Goal: Information Seeking & Learning: Learn about a topic

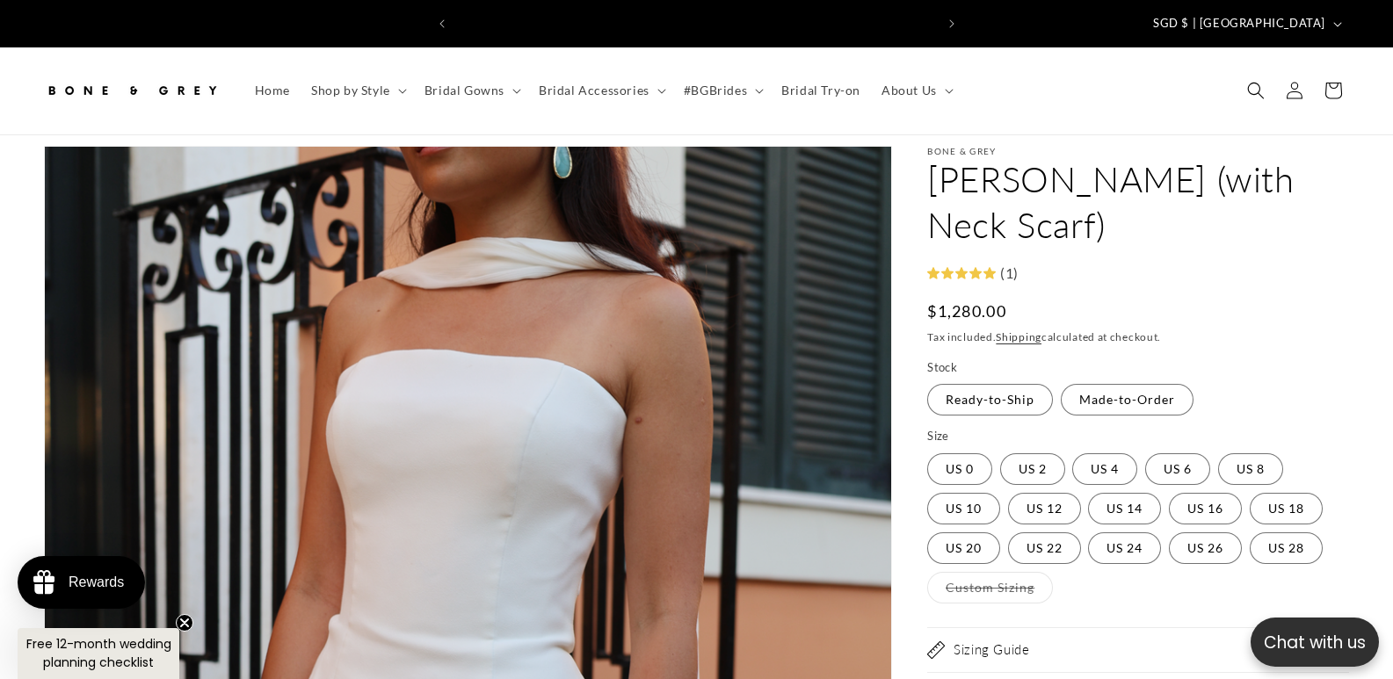
scroll to position [0, 478]
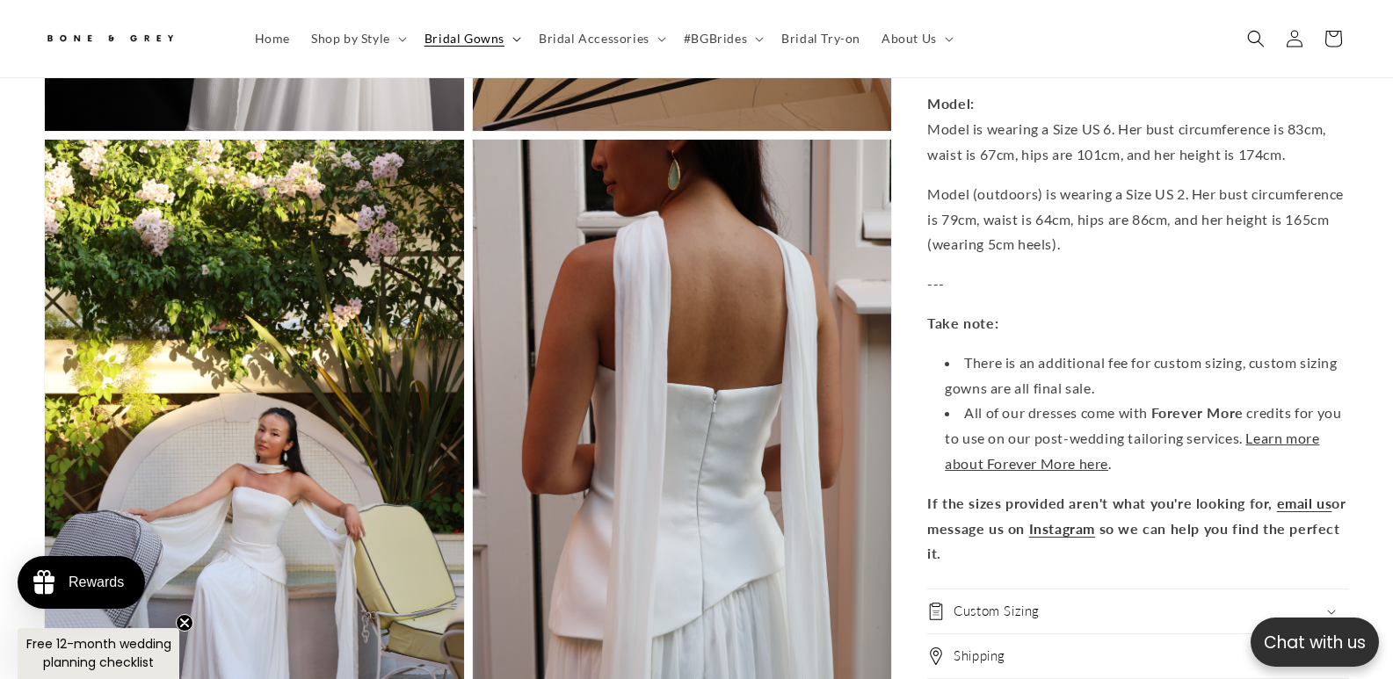
click at [513, 42] on summary "Bridal Gowns" at bounding box center [471, 38] width 114 height 37
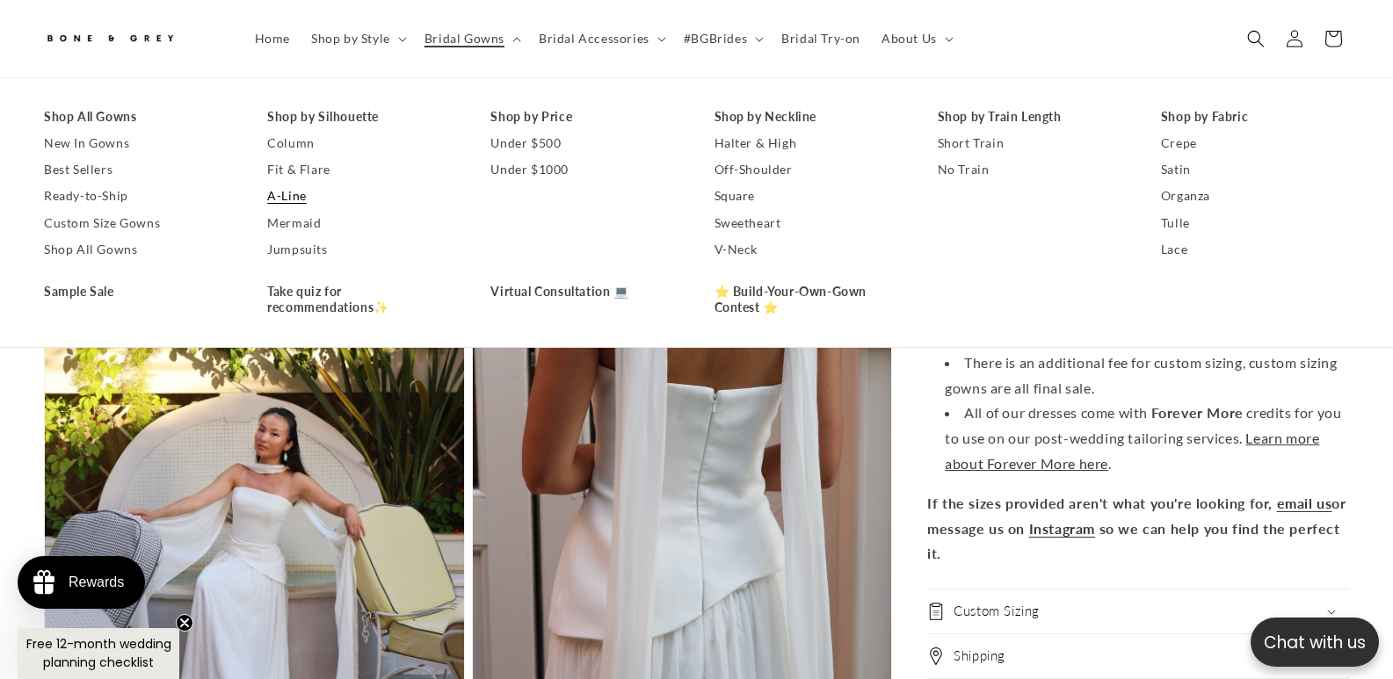
click at [299, 192] on link "A-Line" at bounding box center [361, 197] width 188 height 26
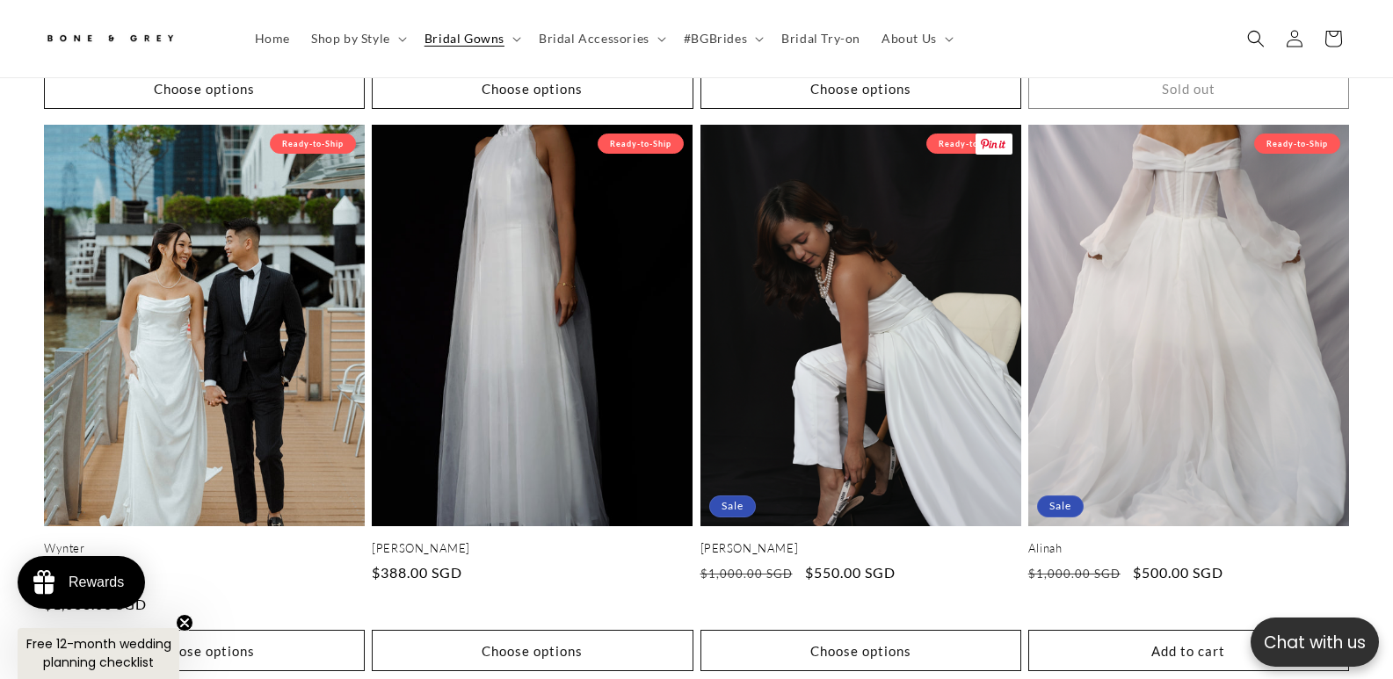
scroll to position [0, 478]
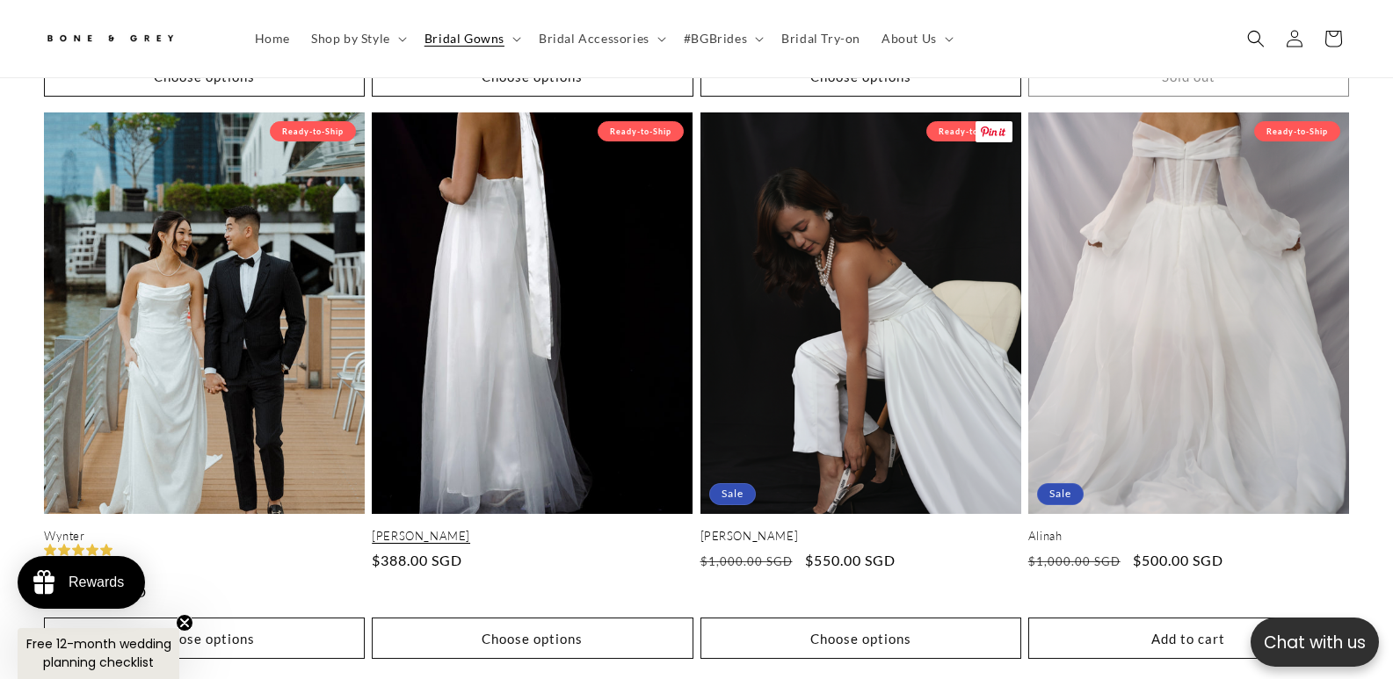
drag, startPoint x: 702, startPoint y: 563, endPoint x: 547, endPoint y: 298, distance: 307.1
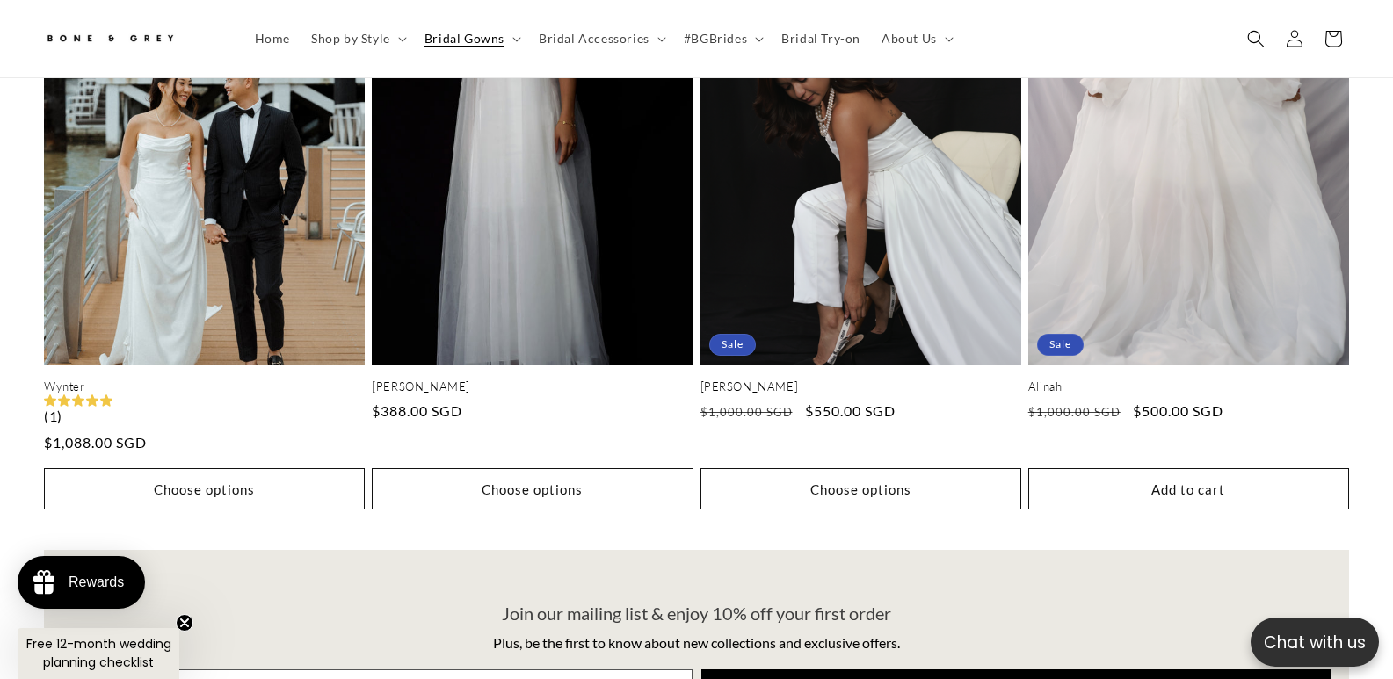
scroll to position [2187, 0]
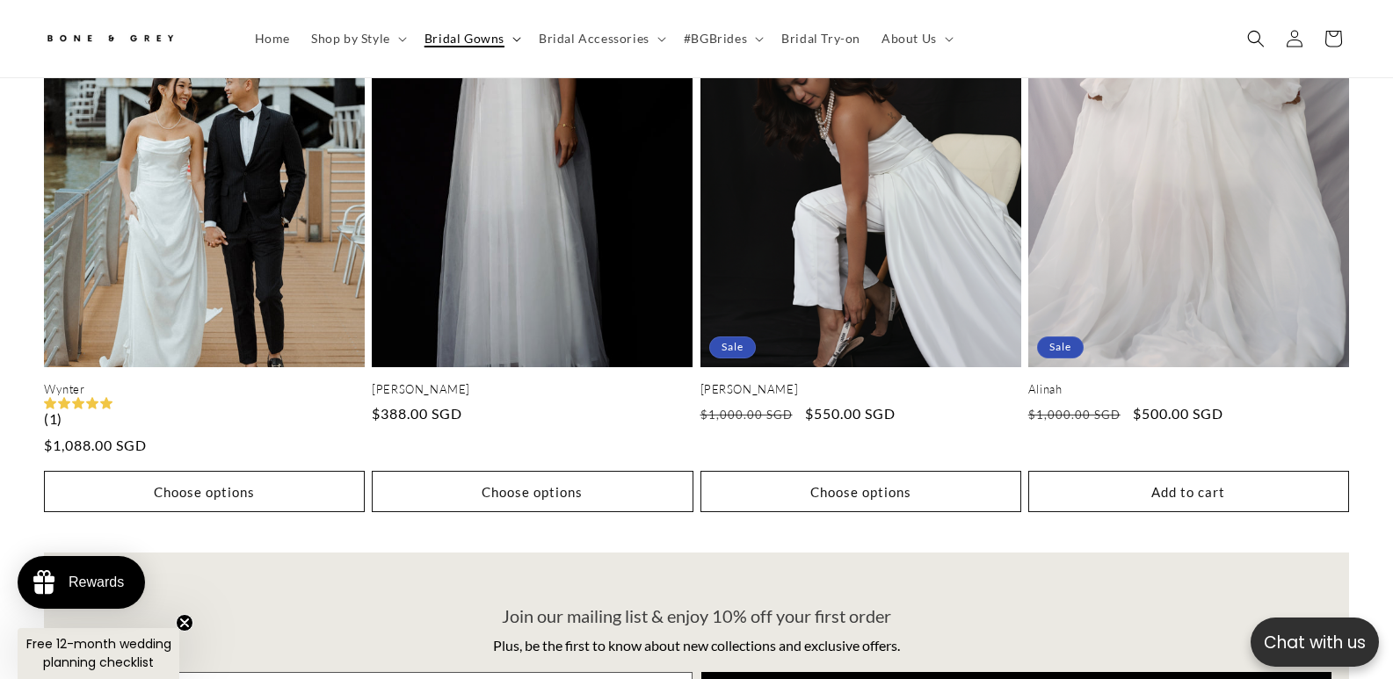
click at [512, 43] on summary "Bridal Gowns" at bounding box center [471, 38] width 114 height 37
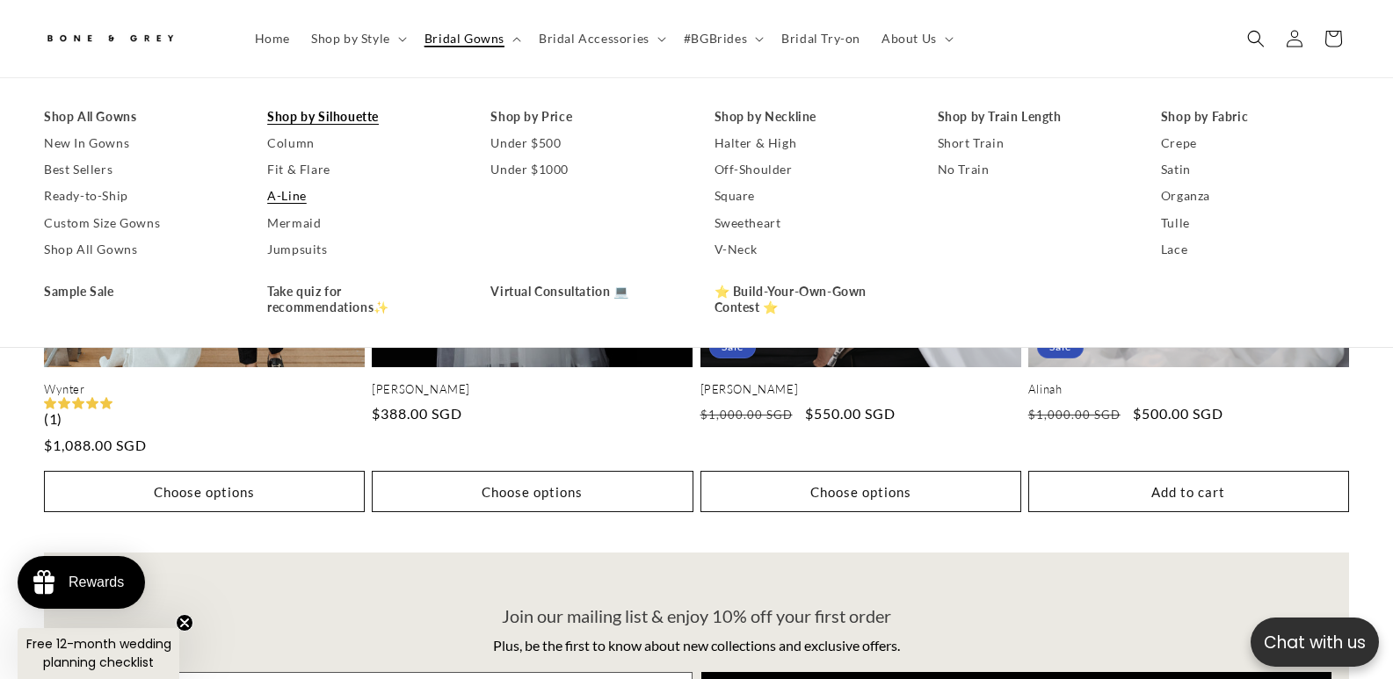
scroll to position [0, 0]
click at [307, 140] on link "Column" at bounding box center [361, 143] width 188 height 26
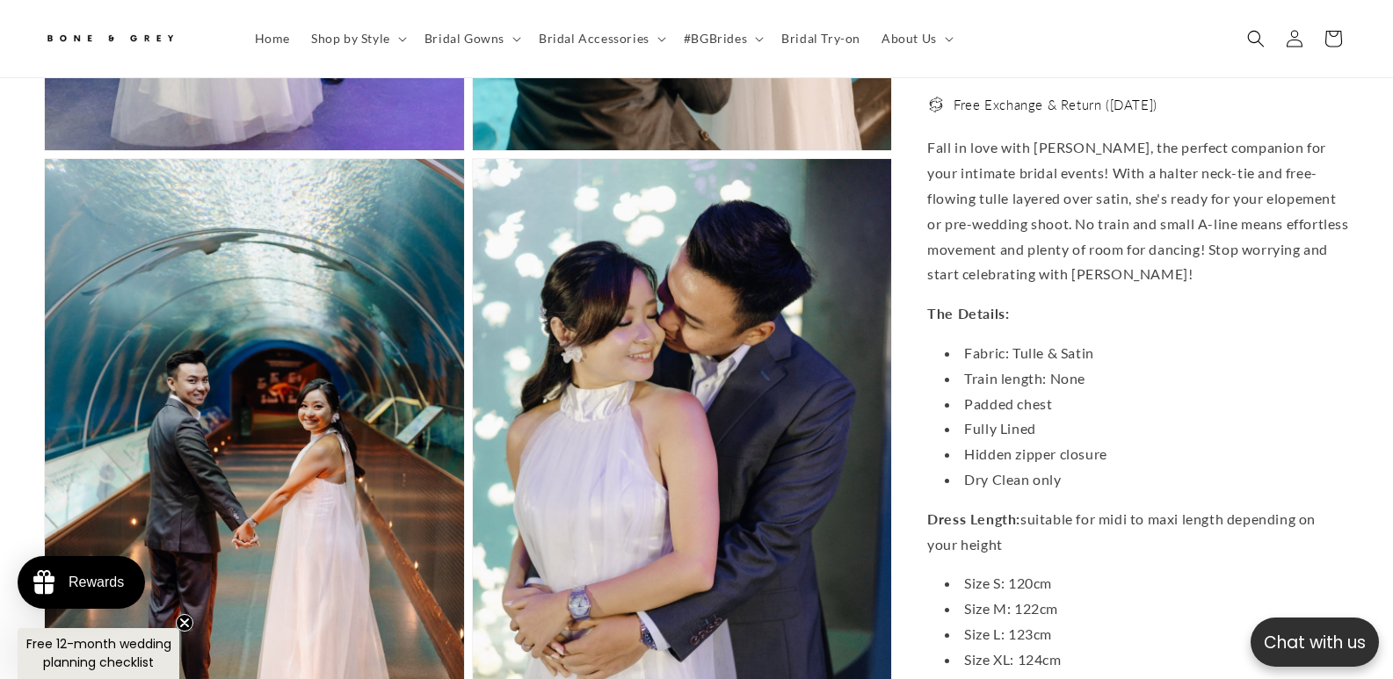
scroll to position [3212, 0]
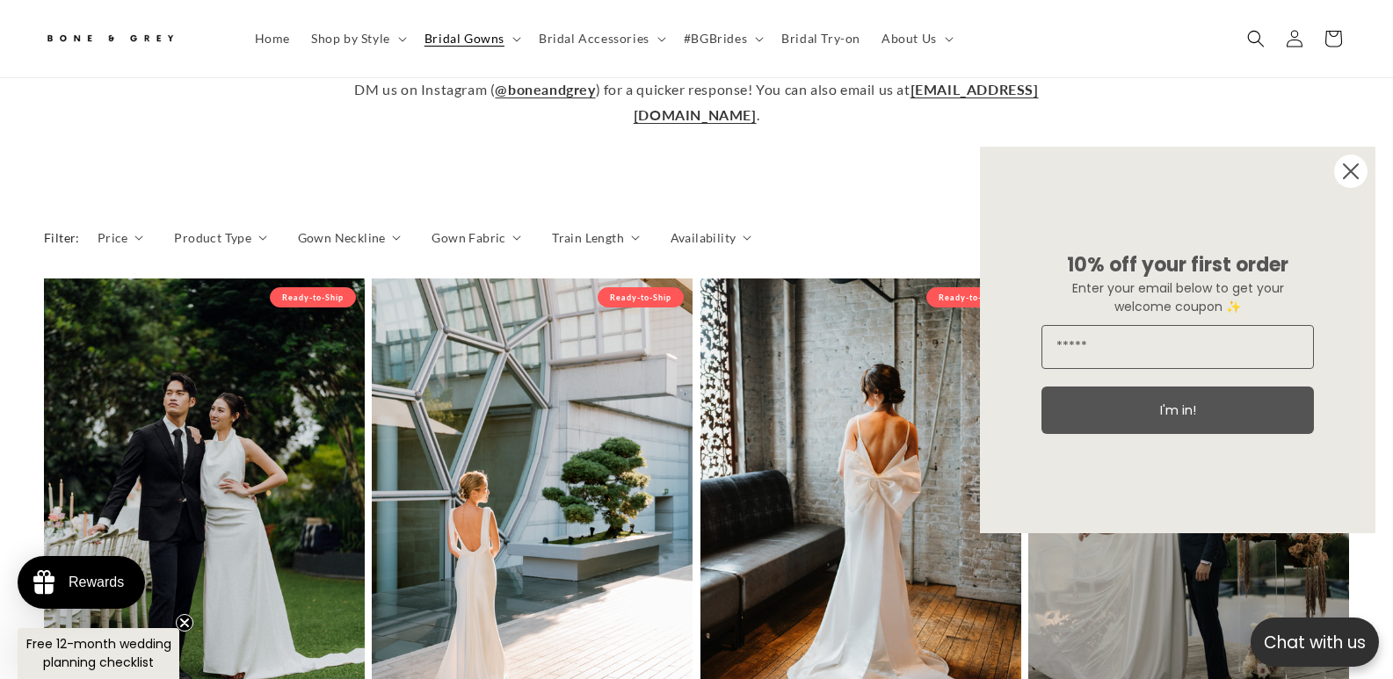
scroll to position [722, 0]
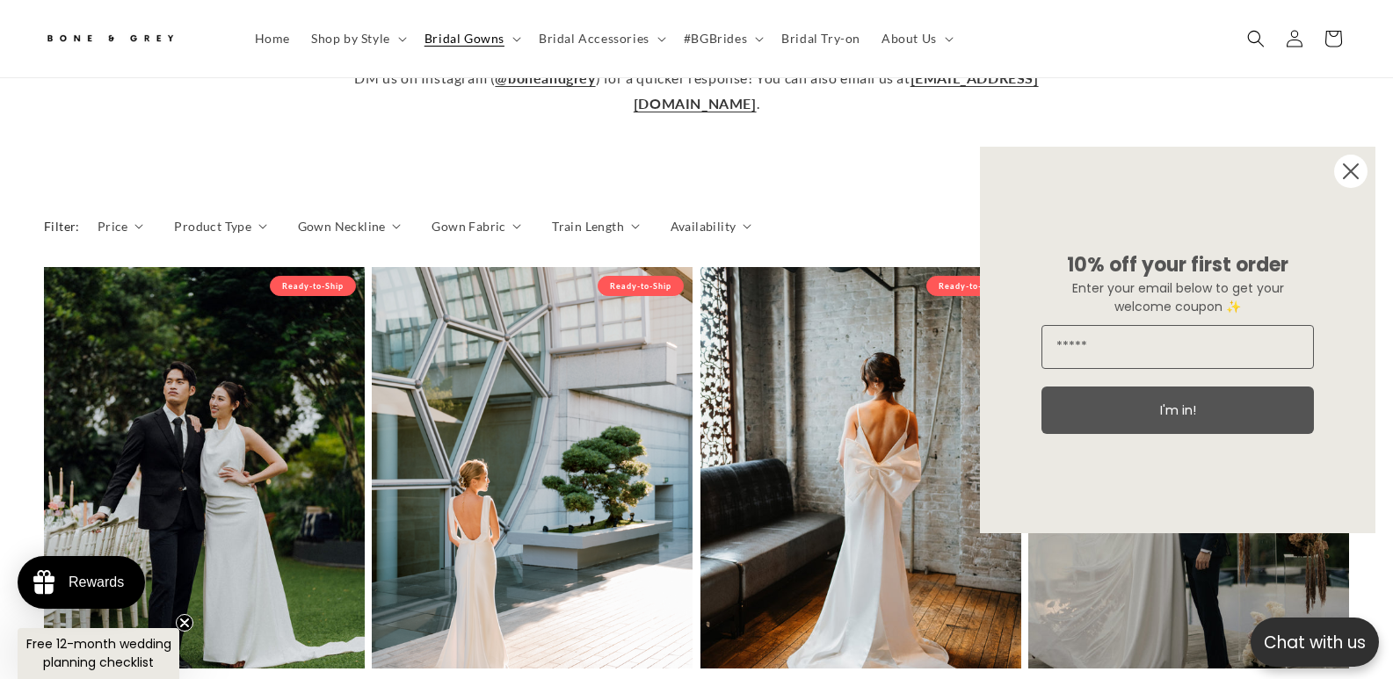
drag, startPoint x: 1335, startPoint y: 173, endPoint x: 1357, endPoint y: 225, distance: 56.3
click at [1357, 225] on div "Close dialog 10% off your first order Enter your email below to get your welcom…" at bounding box center [1177, 340] width 395 height 387
click at [1349, 177] on circle "Close dialog" at bounding box center [1350, 171] width 33 height 33
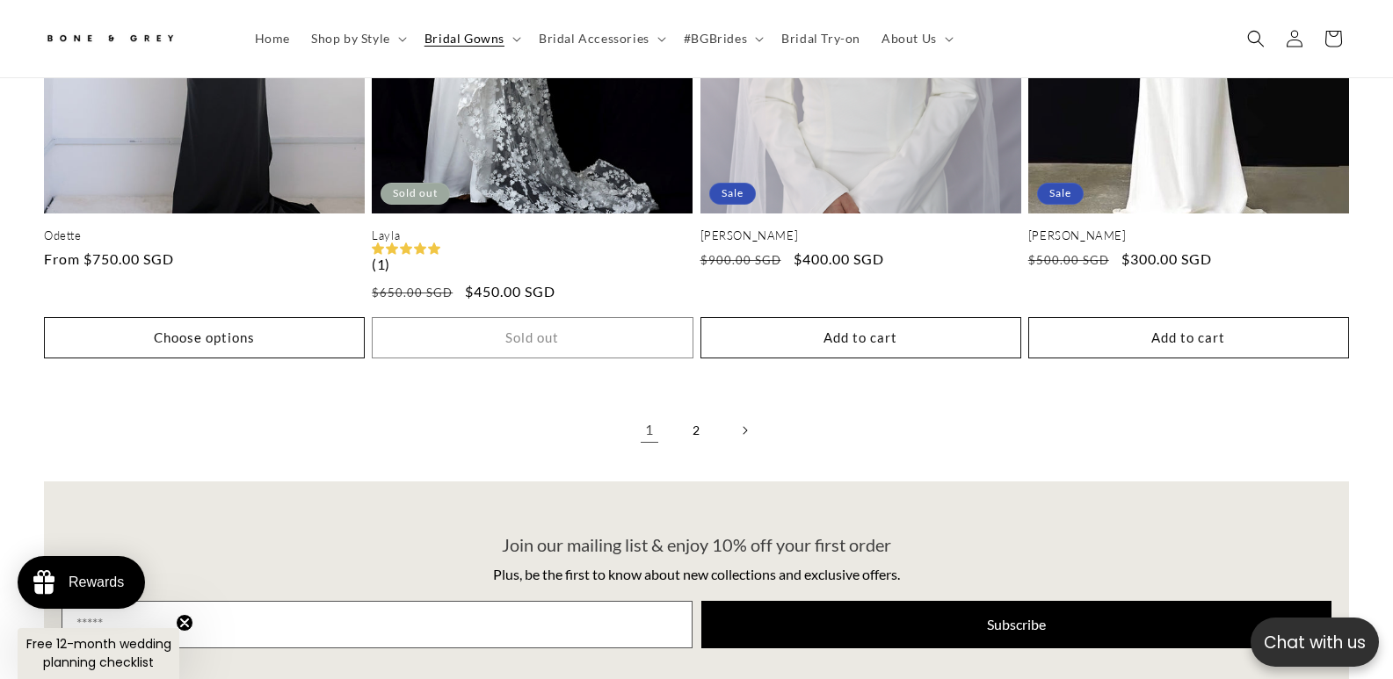
scroll to position [4091, 0]
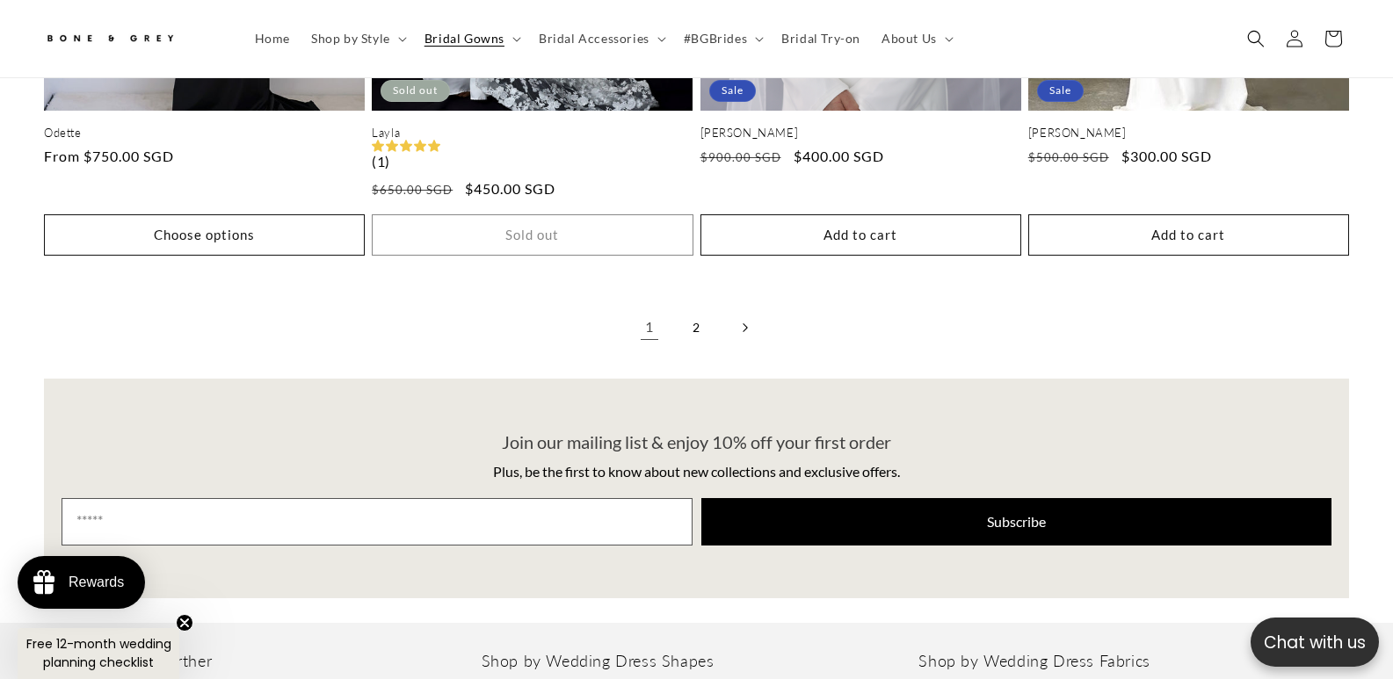
click at [752, 315] on link "Next page" at bounding box center [744, 327] width 39 height 39
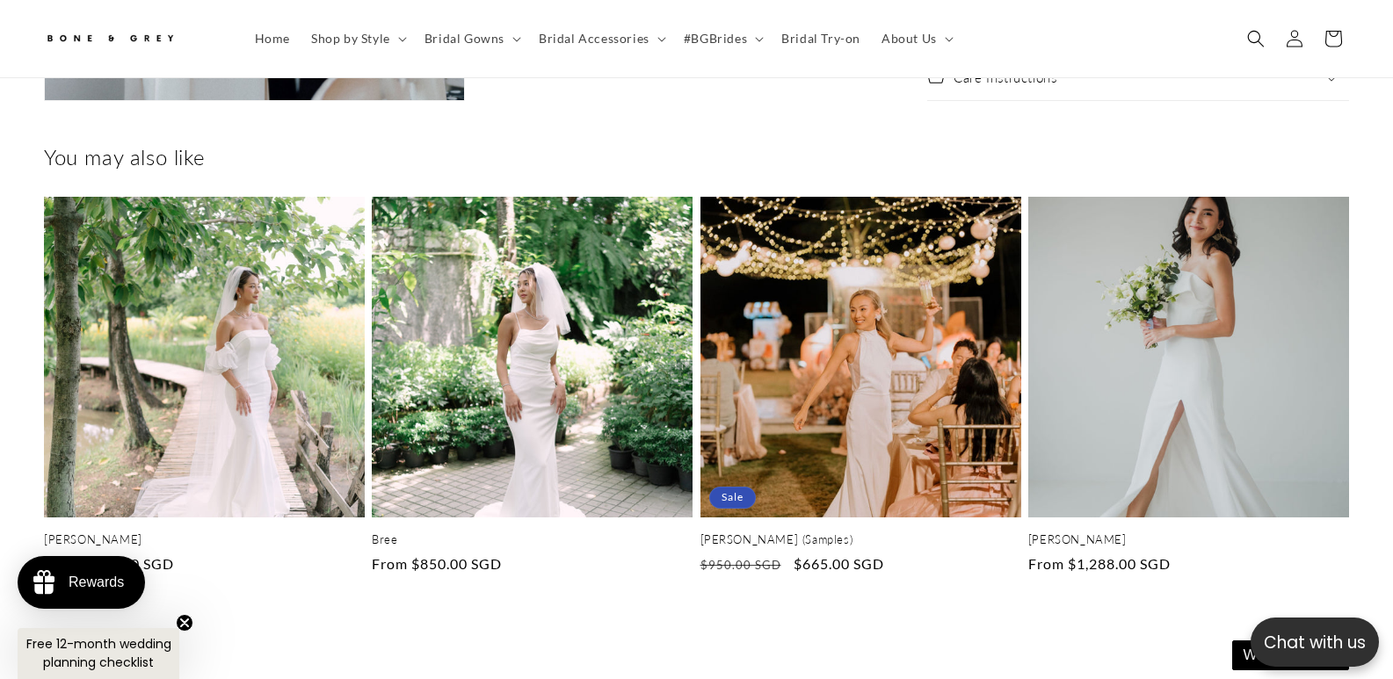
scroll to position [0, 956]
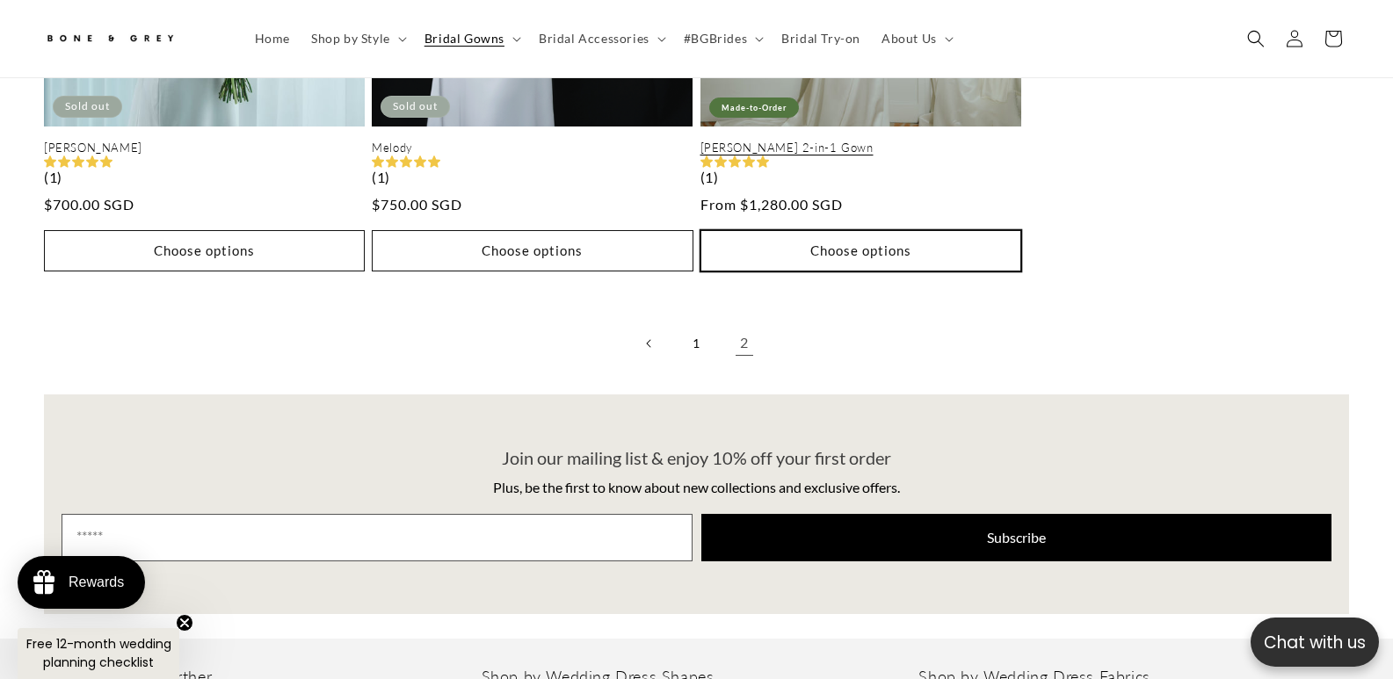
scroll to position [0, 956]
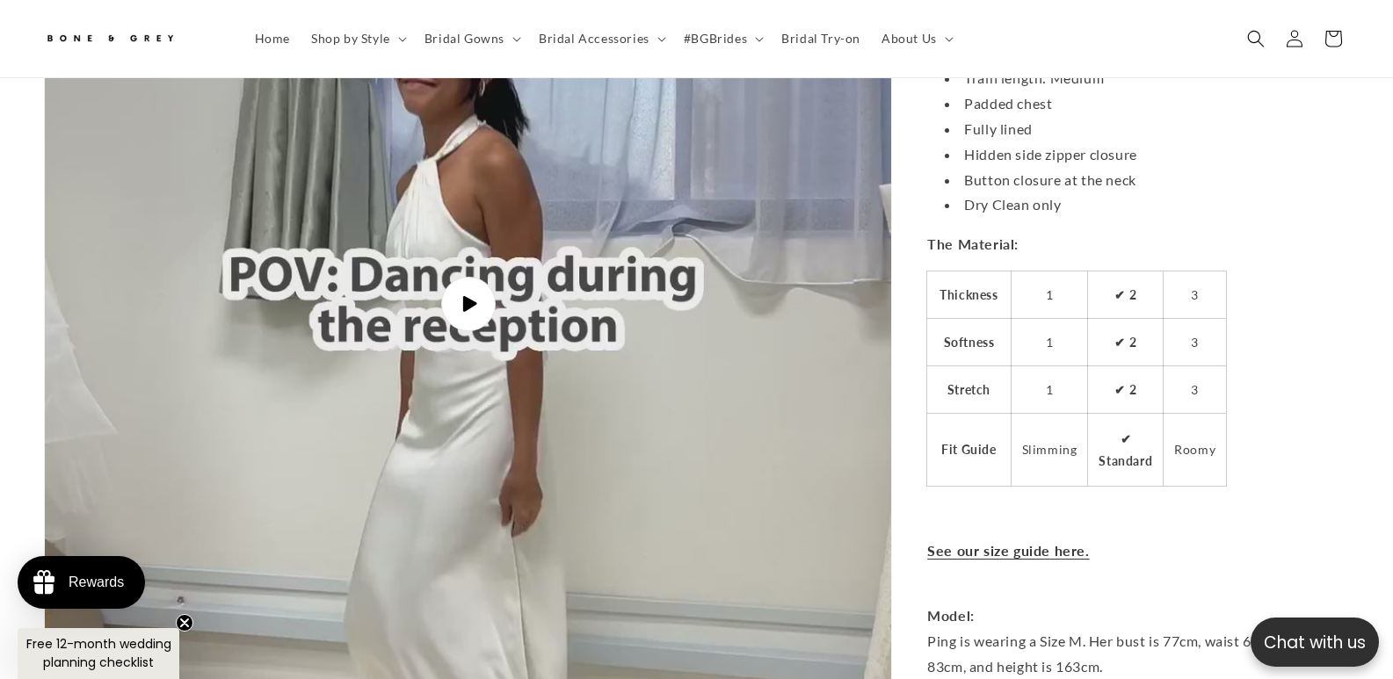
scroll to position [5115, 0]
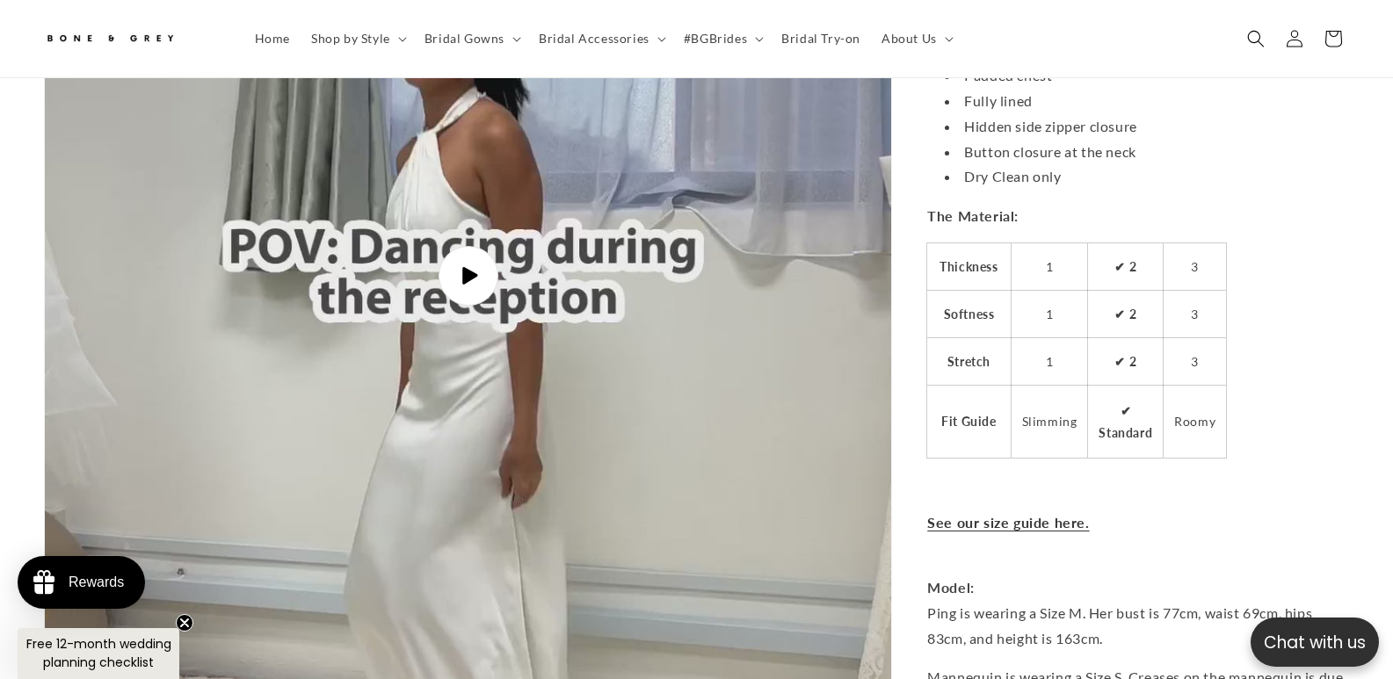
click at [478, 268] on icon "Gallery Viewer" at bounding box center [469, 275] width 19 height 19
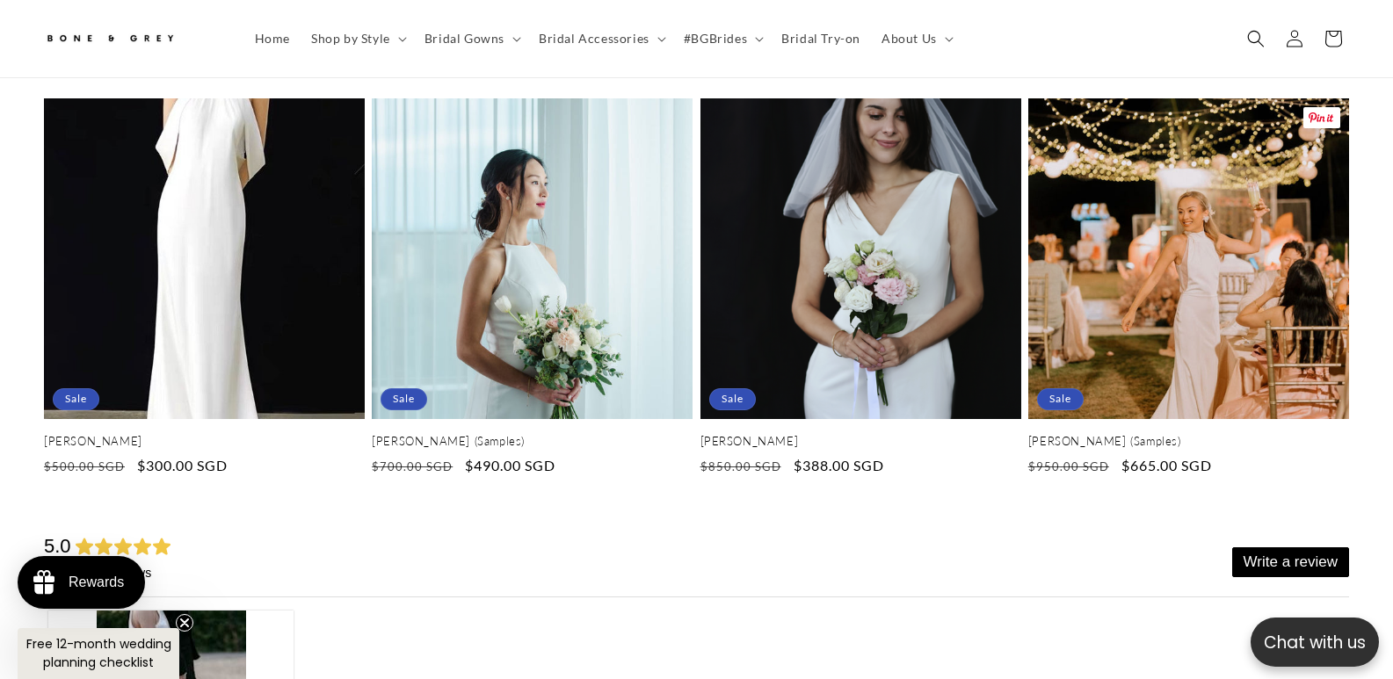
scroll to position [0, 956]
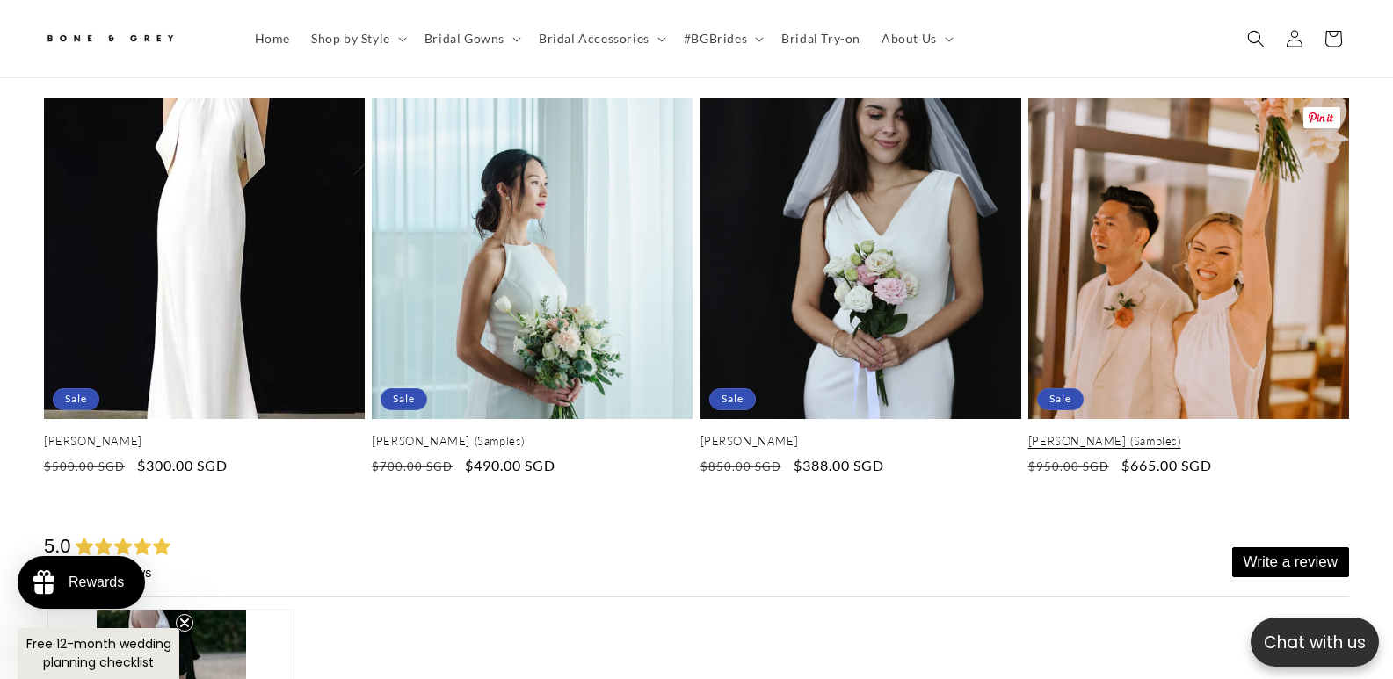
click at [1099, 434] on link "[PERSON_NAME] (Samples)" at bounding box center [1188, 441] width 321 height 15
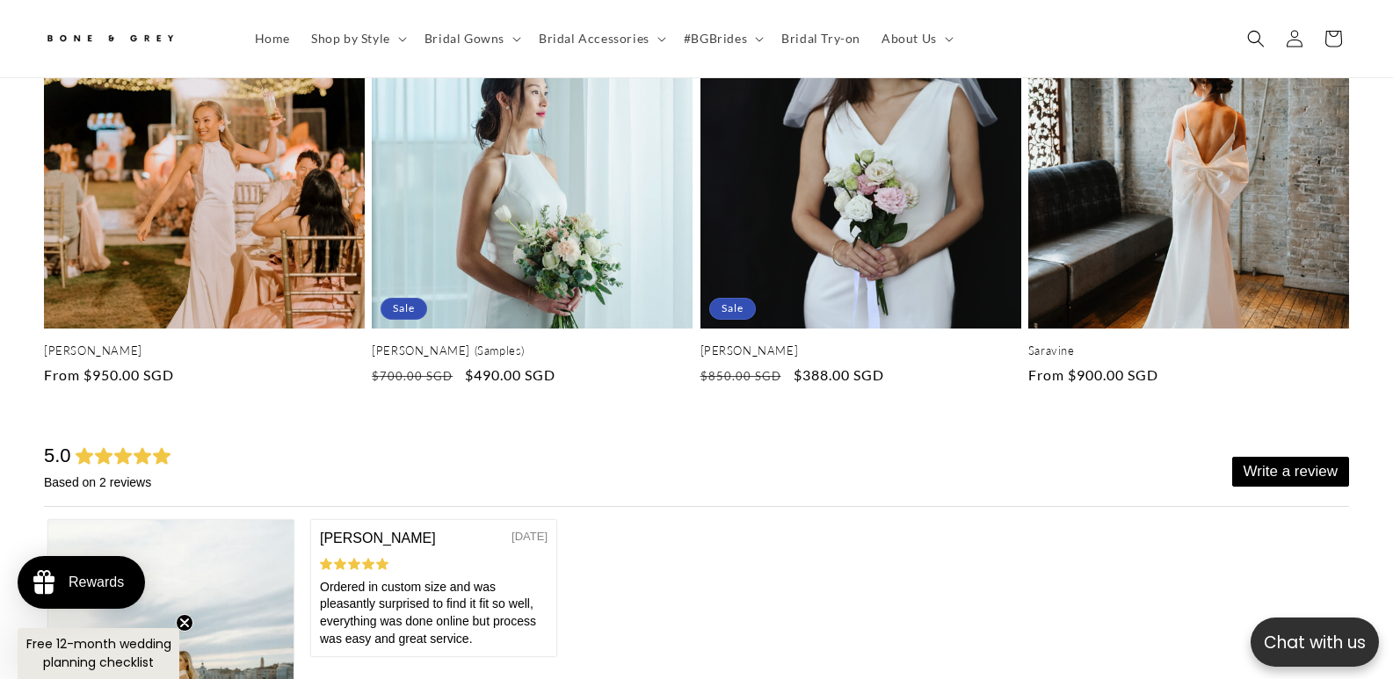
scroll to position [6440, 0]
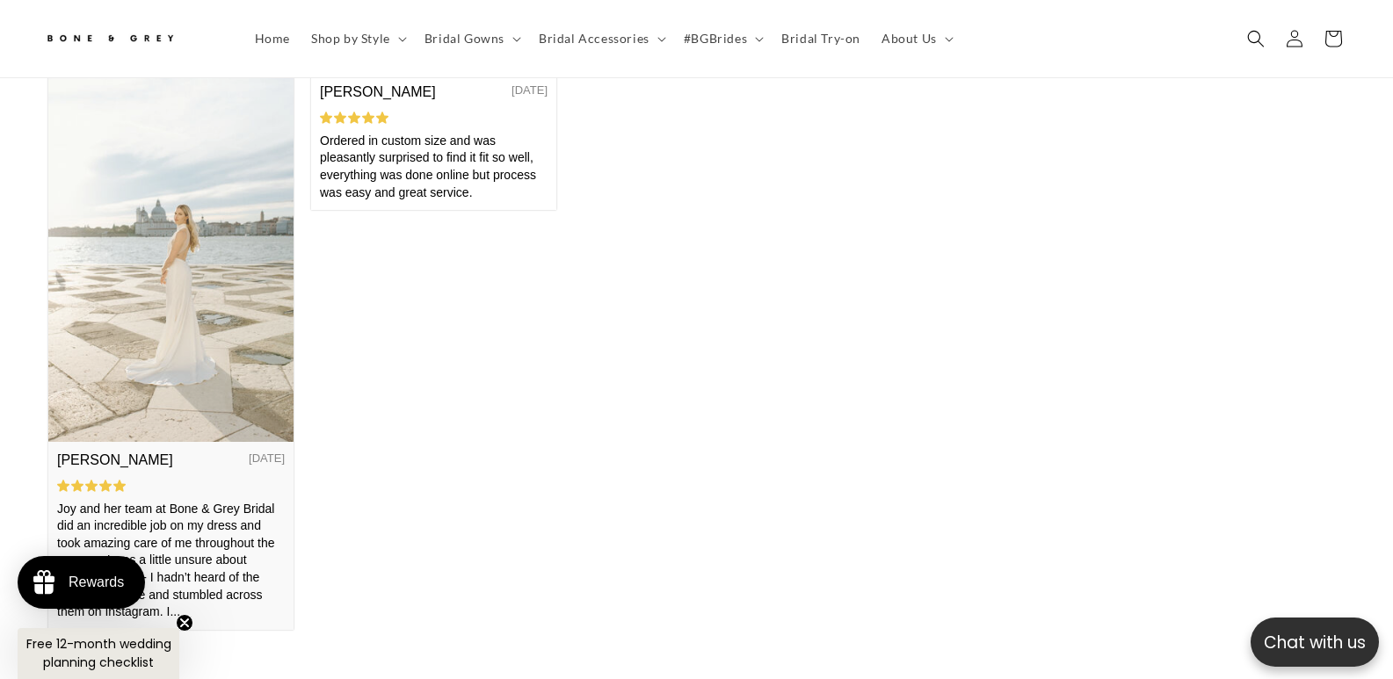
click at [160, 390] on img at bounding box center [170, 258] width 245 height 368
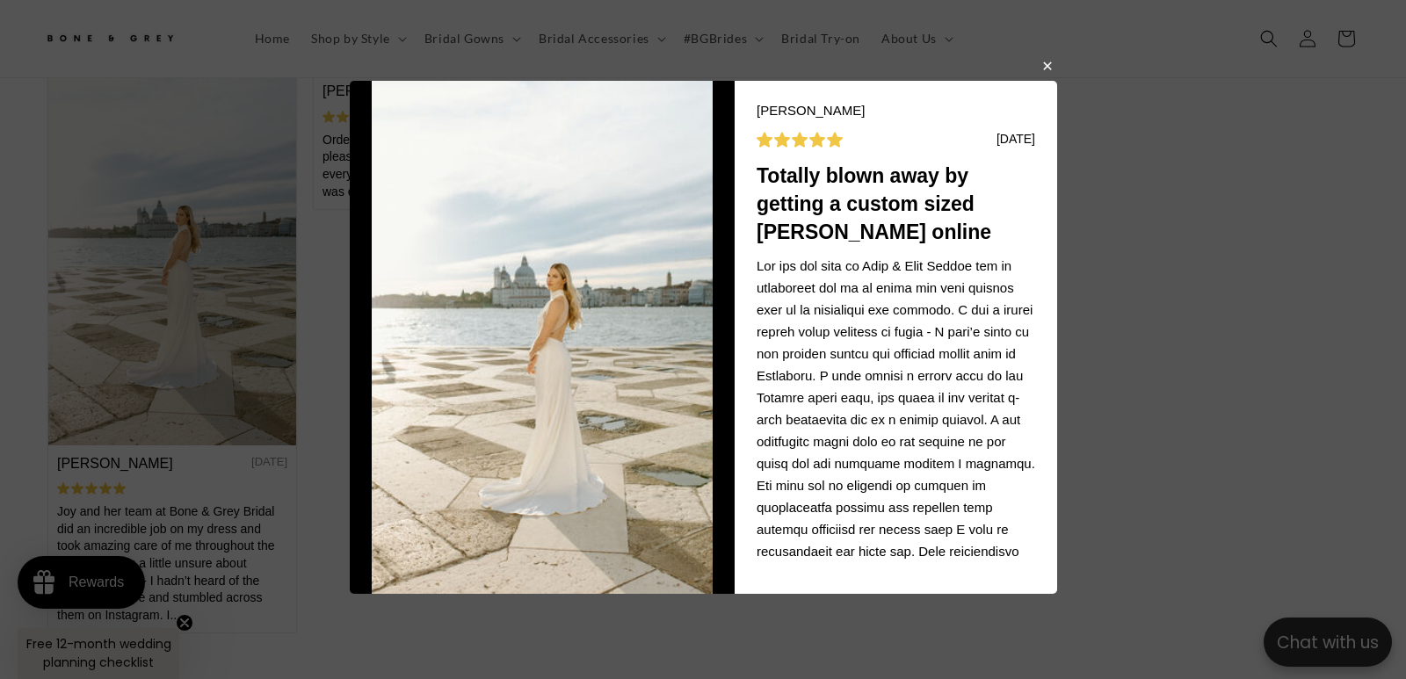
scroll to position [0, 0]
click at [683, 637] on body "Laurel Rae R 11/06/2024 Totally blown away by getting a custom sized Shelly onl…" at bounding box center [703, 339] width 1406 height 679
click at [1041, 74] on button "button" at bounding box center [1046, 64] width 11 height 21
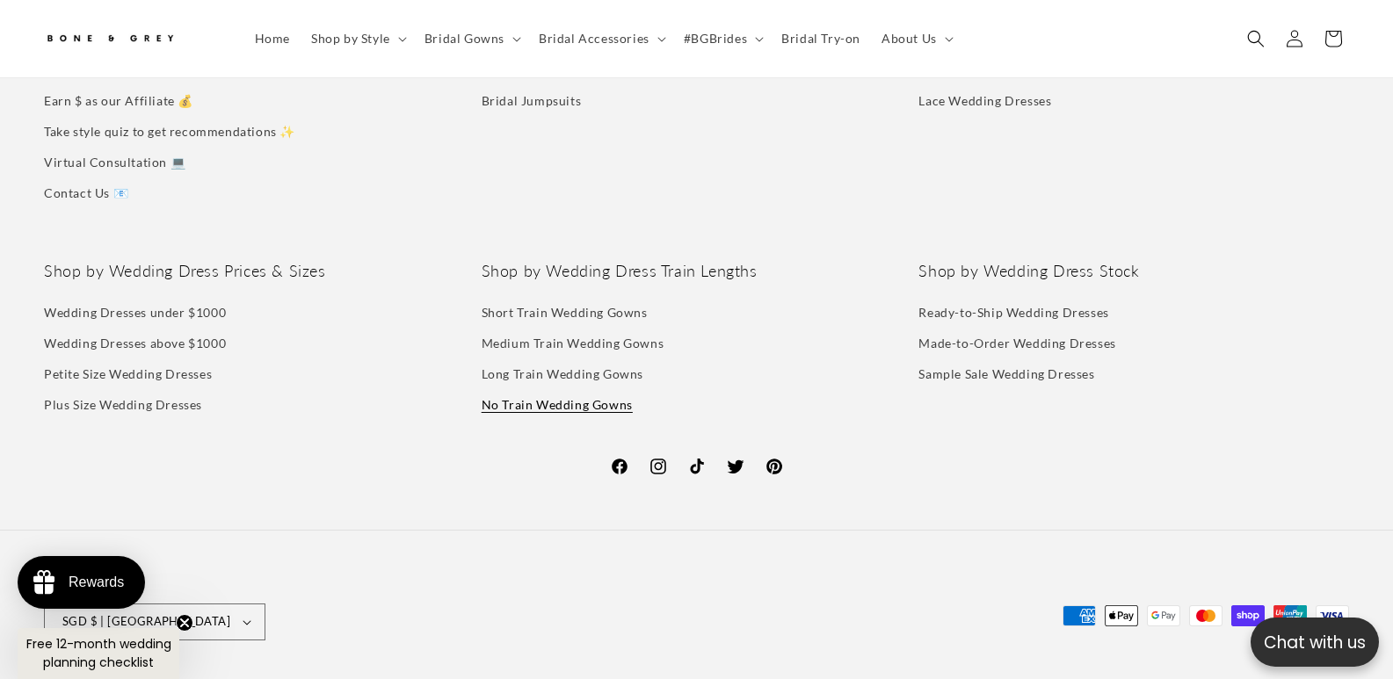
scroll to position [0, 478]
click at [181, 308] on link "Wedding Dresses under $1000" at bounding box center [135, 314] width 182 height 26
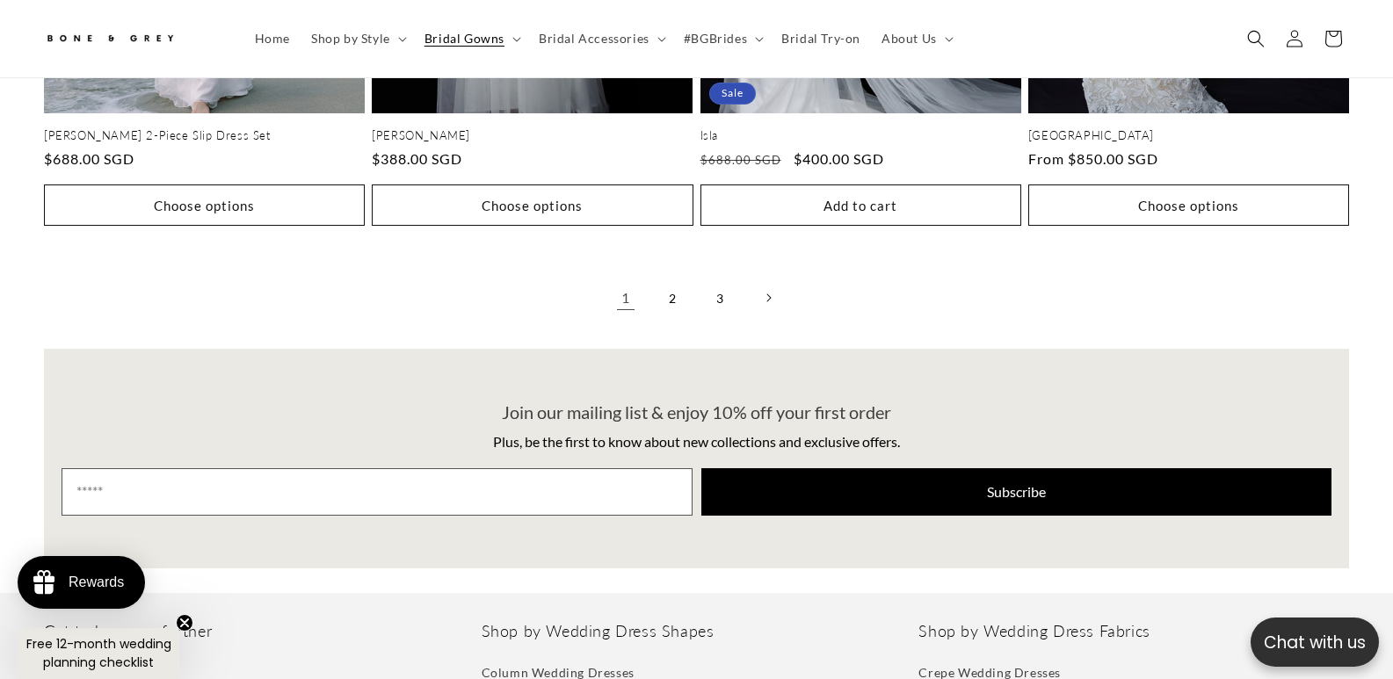
scroll to position [4072, 0]
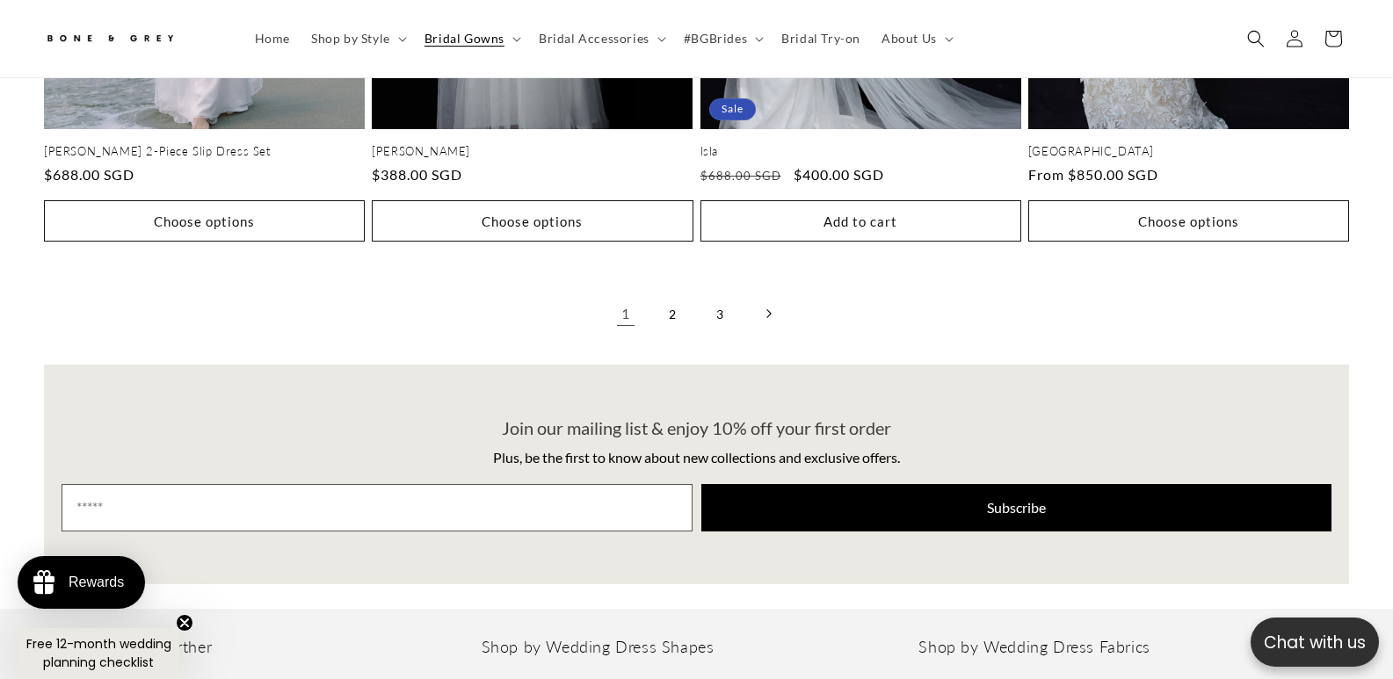
click at [775, 294] on link "Next page" at bounding box center [768, 313] width 39 height 39
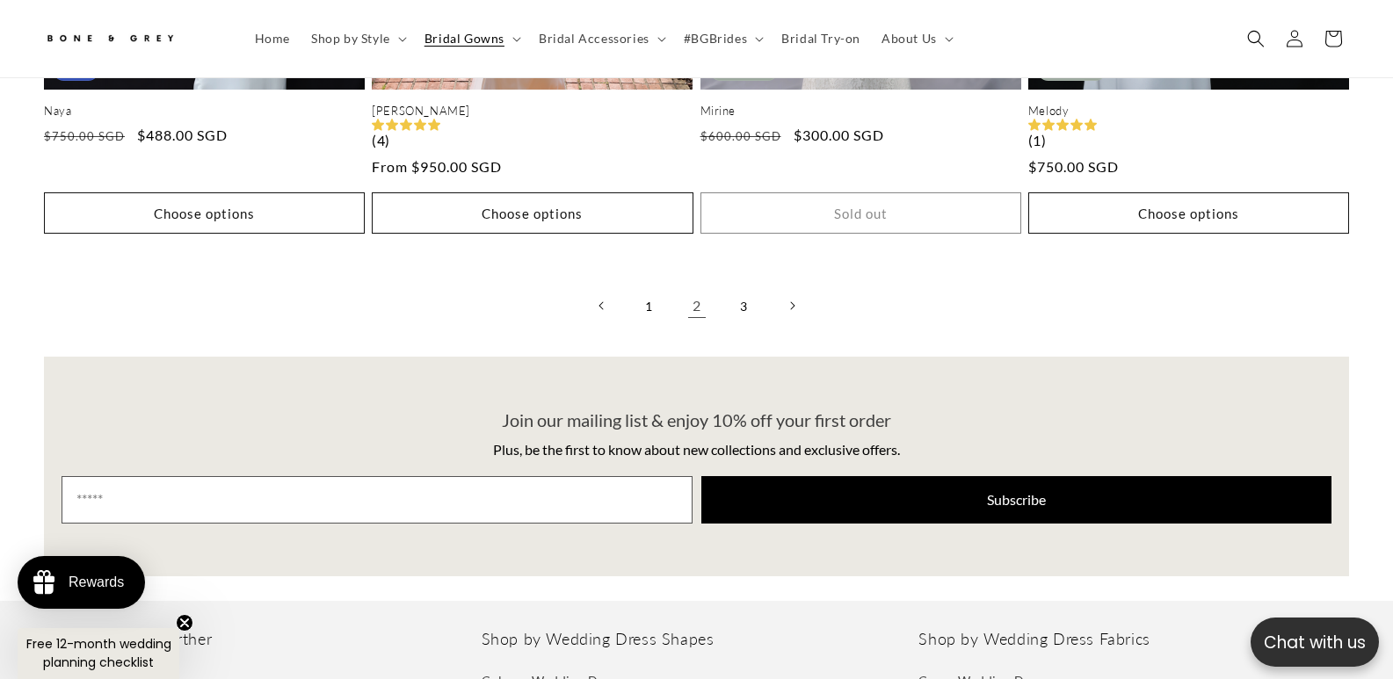
scroll to position [4097, 0]
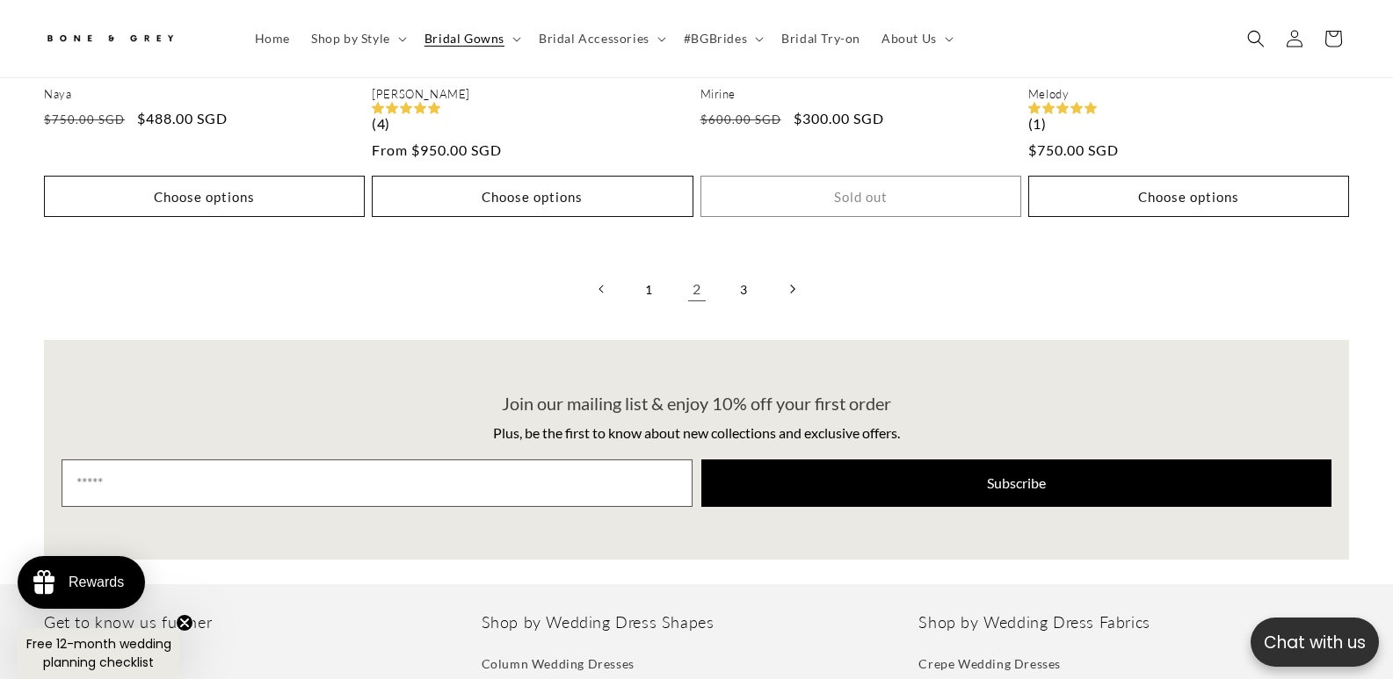
click at [783, 270] on link "Next page" at bounding box center [791, 289] width 39 height 39
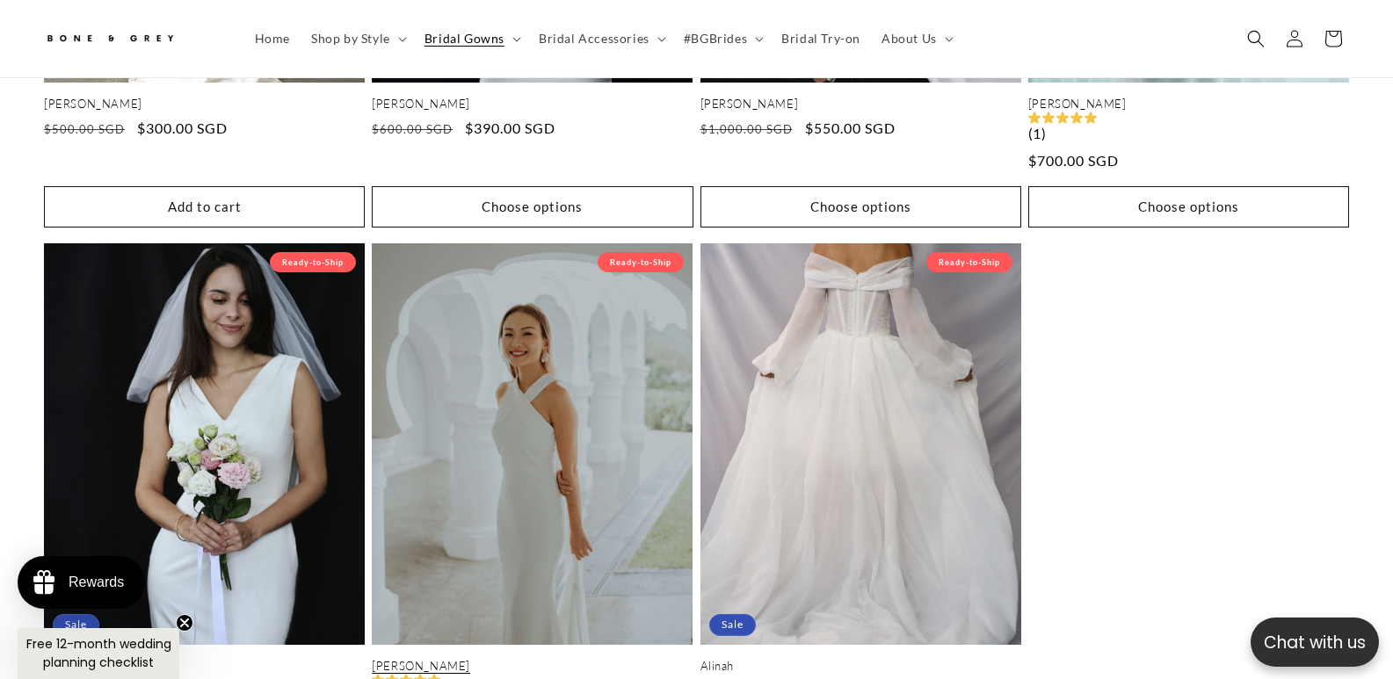
scroll to position [0, 478]
click at [605, 659] on link "[PERSON_NAME]" at bounding box center [532, 666] width 321 height 15
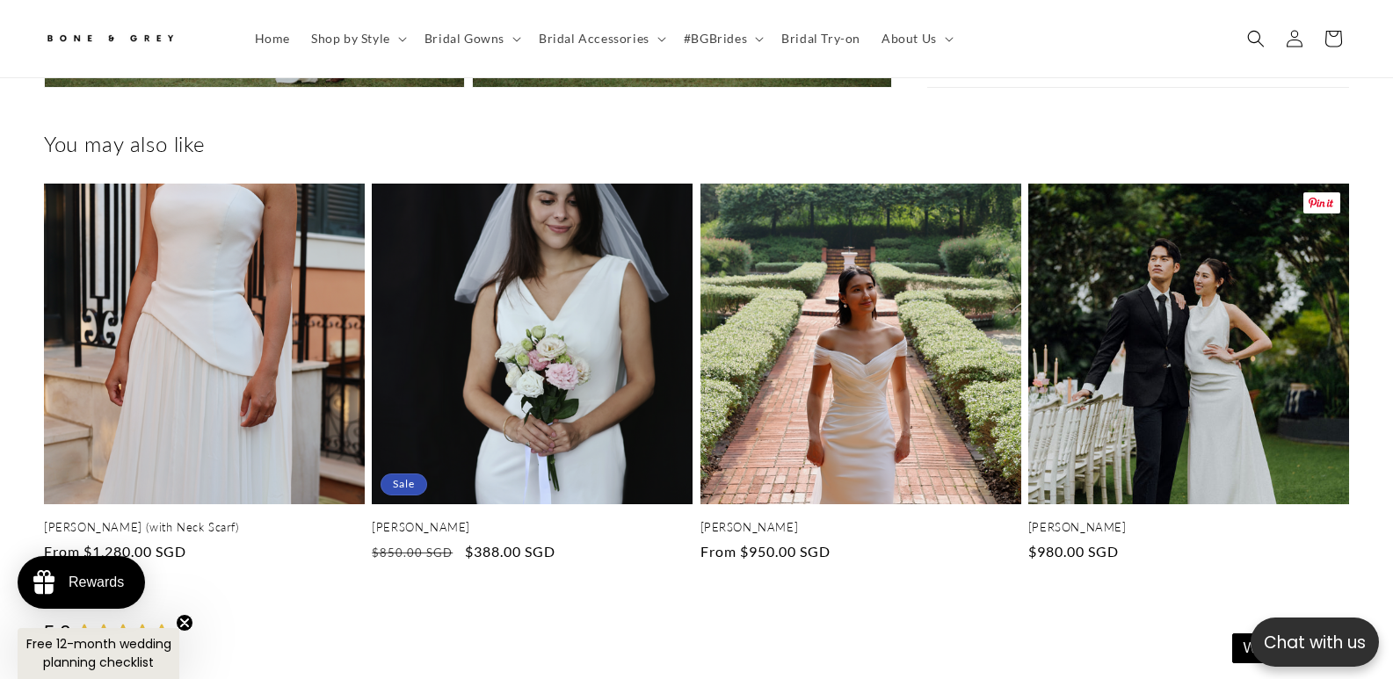
scroll to position [0, 956]
